Goal: Transaction & Acquisition: Subscribe to service/newsletter

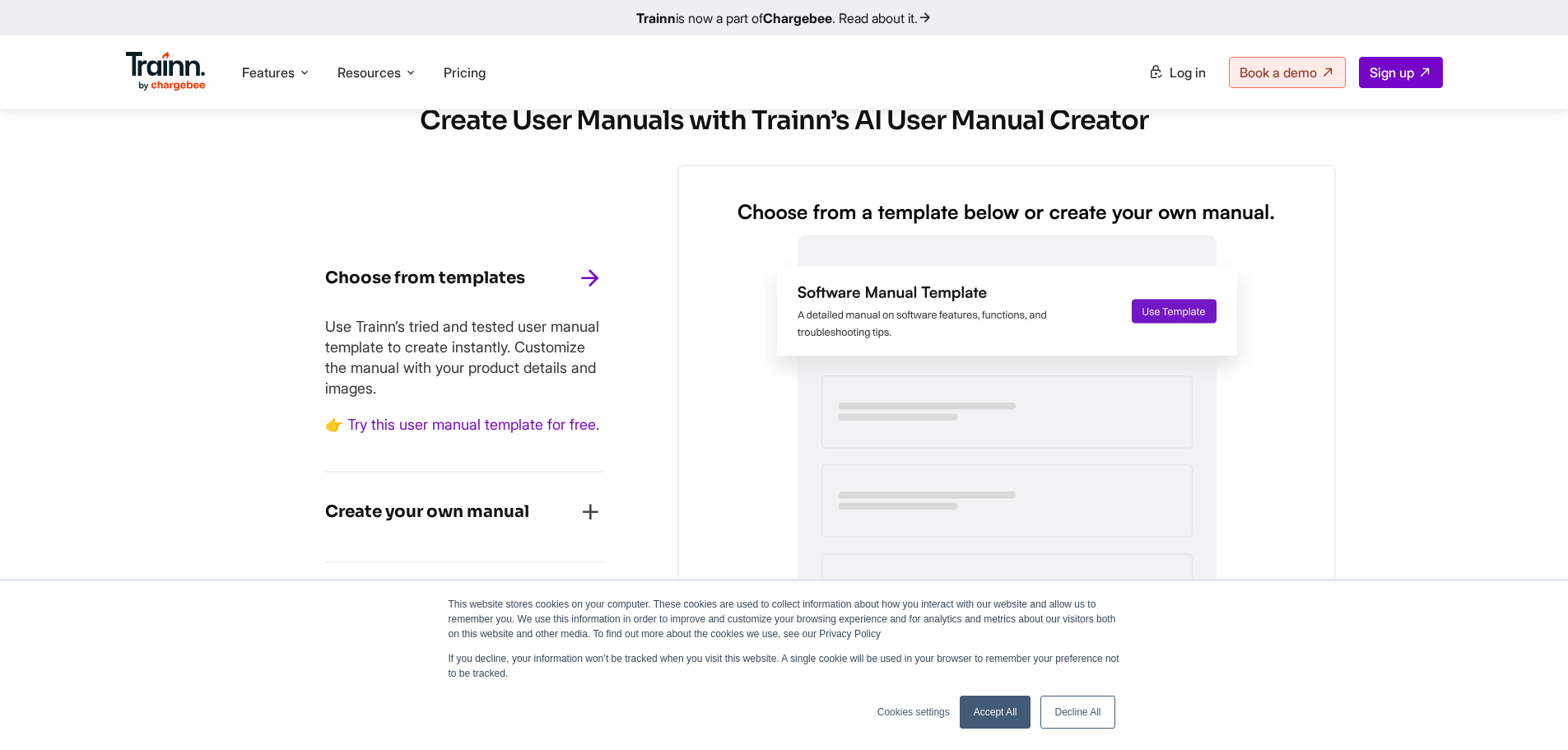
scroll to position [1481, 0]
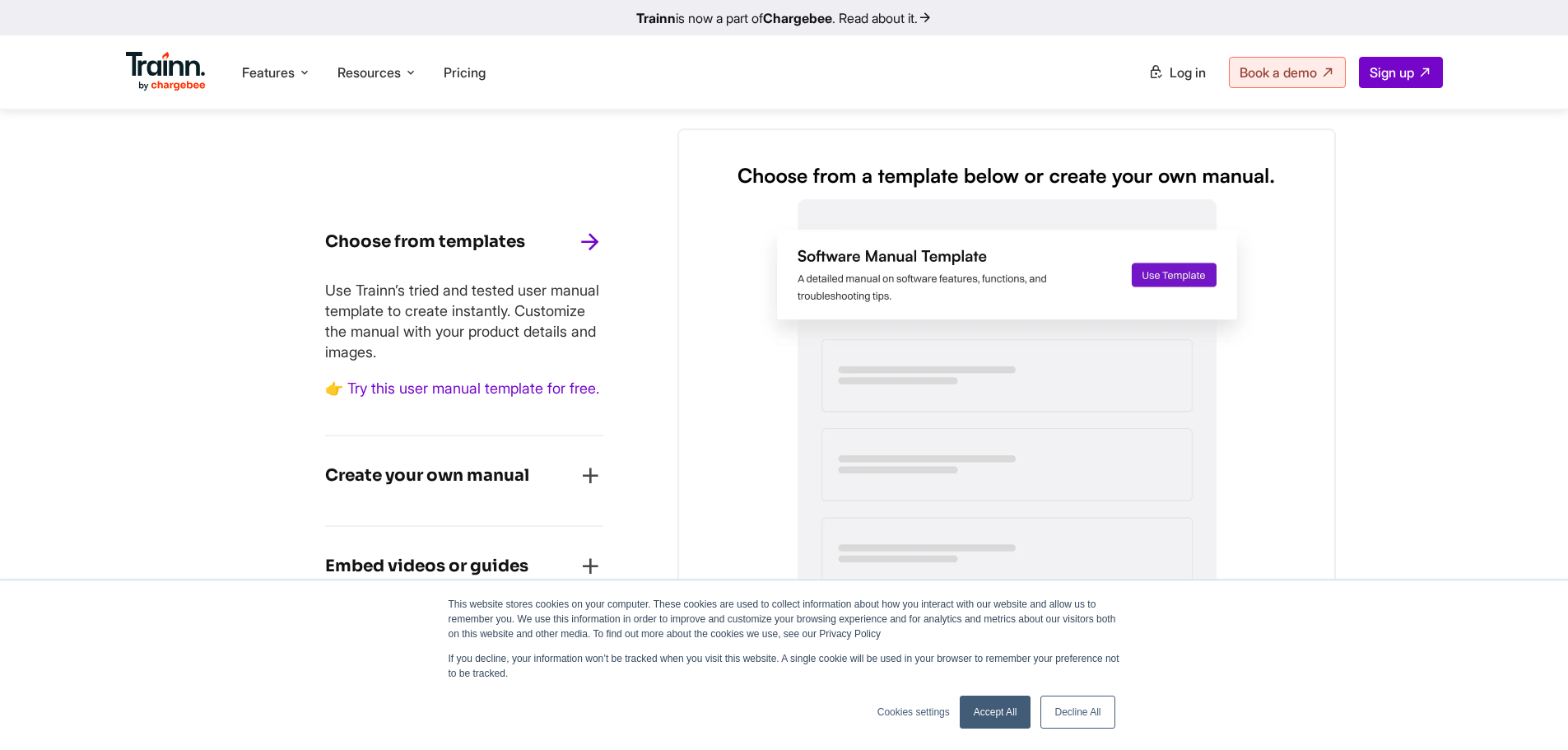
click at [1006, 704] on link "Accept All" at bounding box center [995, 712] width 72 height 33
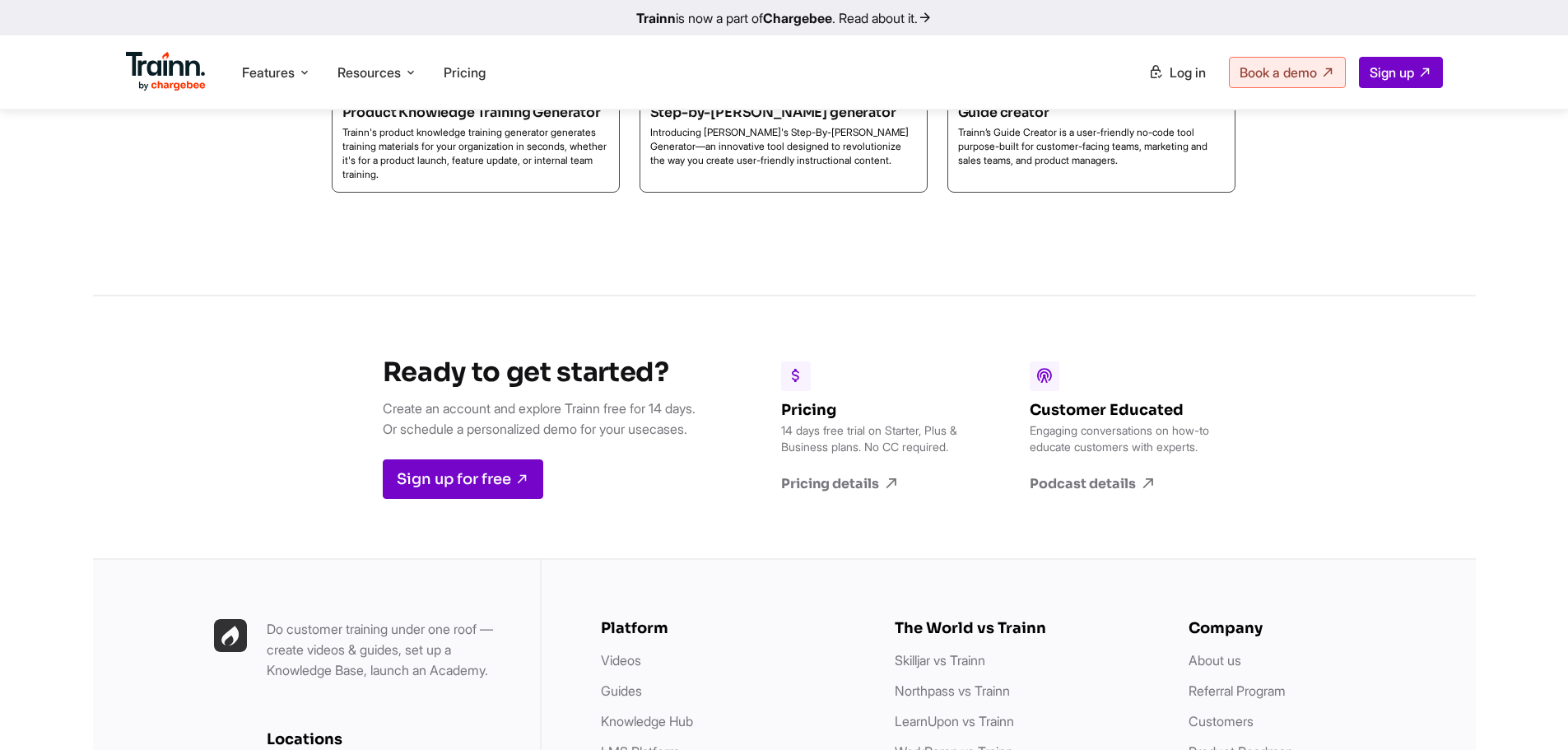
scroll to position [5692, 0]
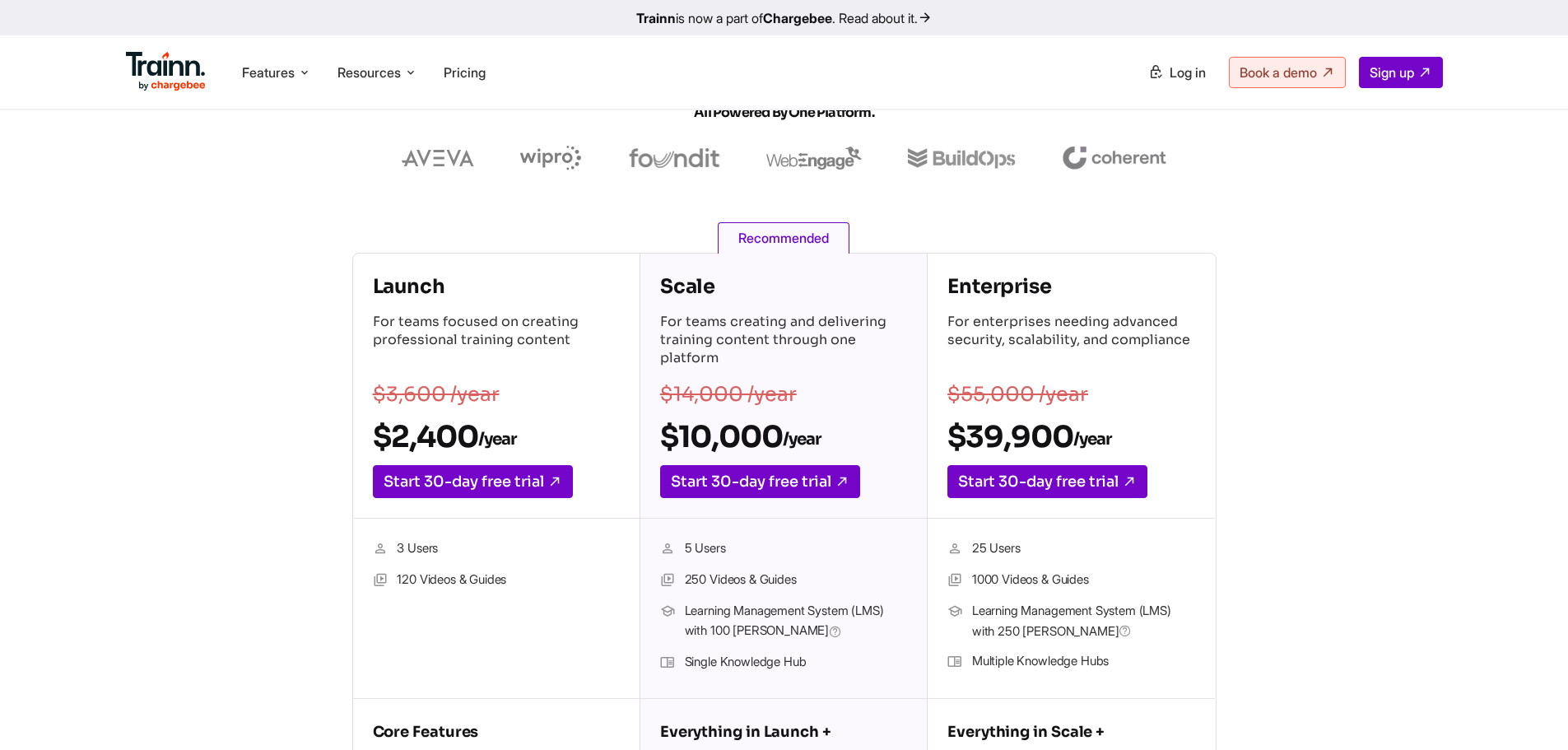
scroll to position [164, 0]
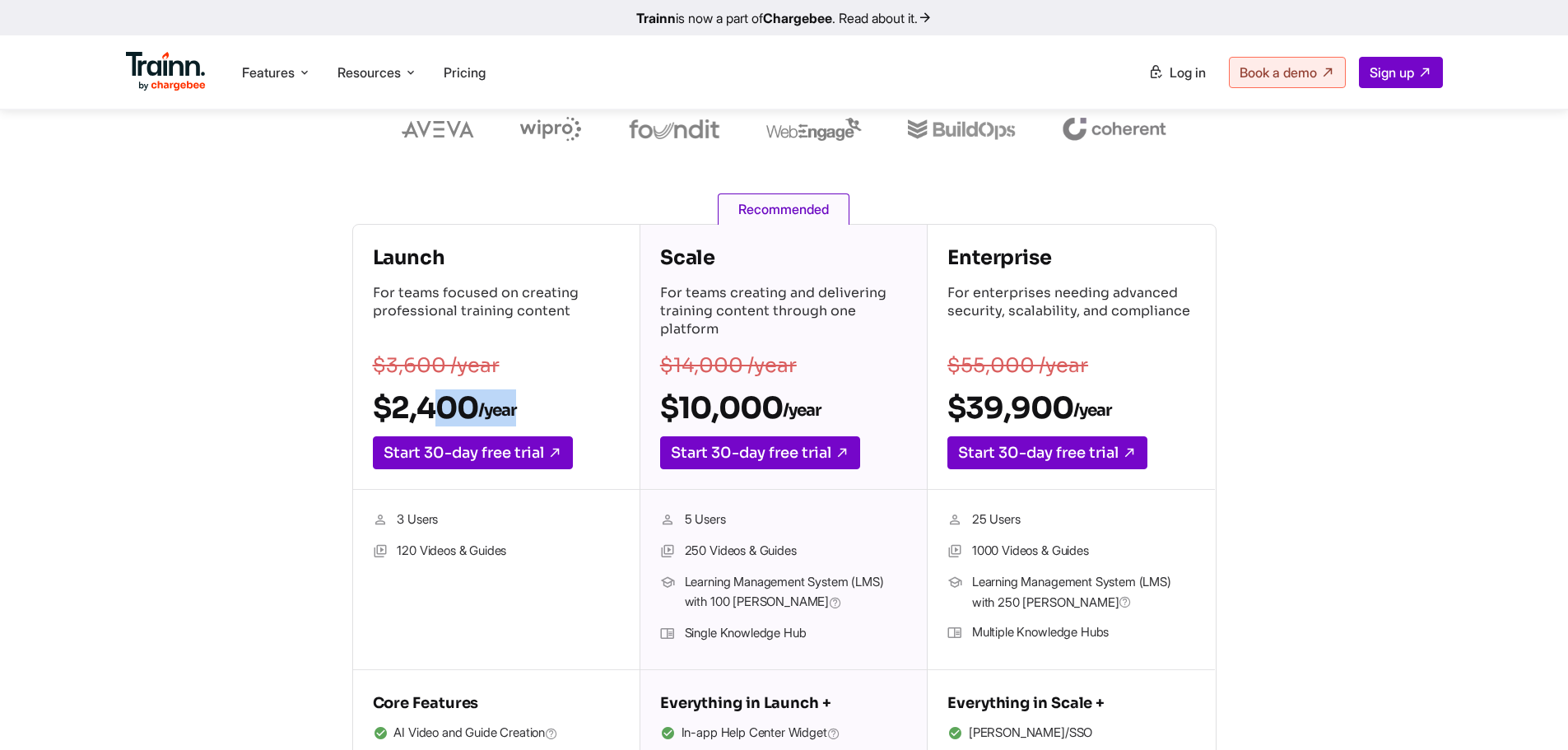
drag, startPoint x: 526, startPoint y: 408, endPoint x: 415, endPoint y: 406, distance: 111.0
click at [415, 406] on h2 "$2,400 /year" at bounding box center [496, 407] width 247 height 37
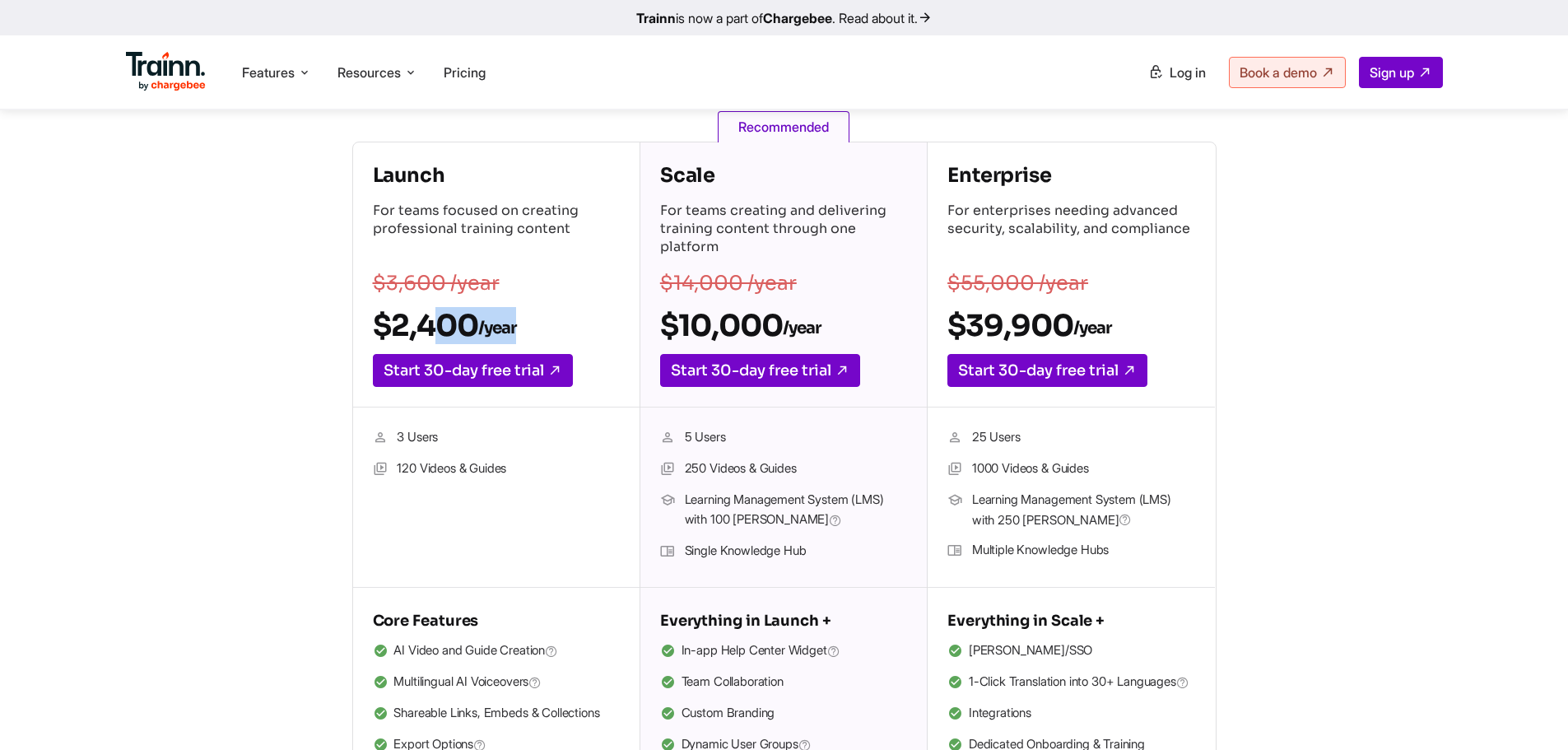
scroll to position [0, 0]
